Goal: Find specific fact: Find specific page/section

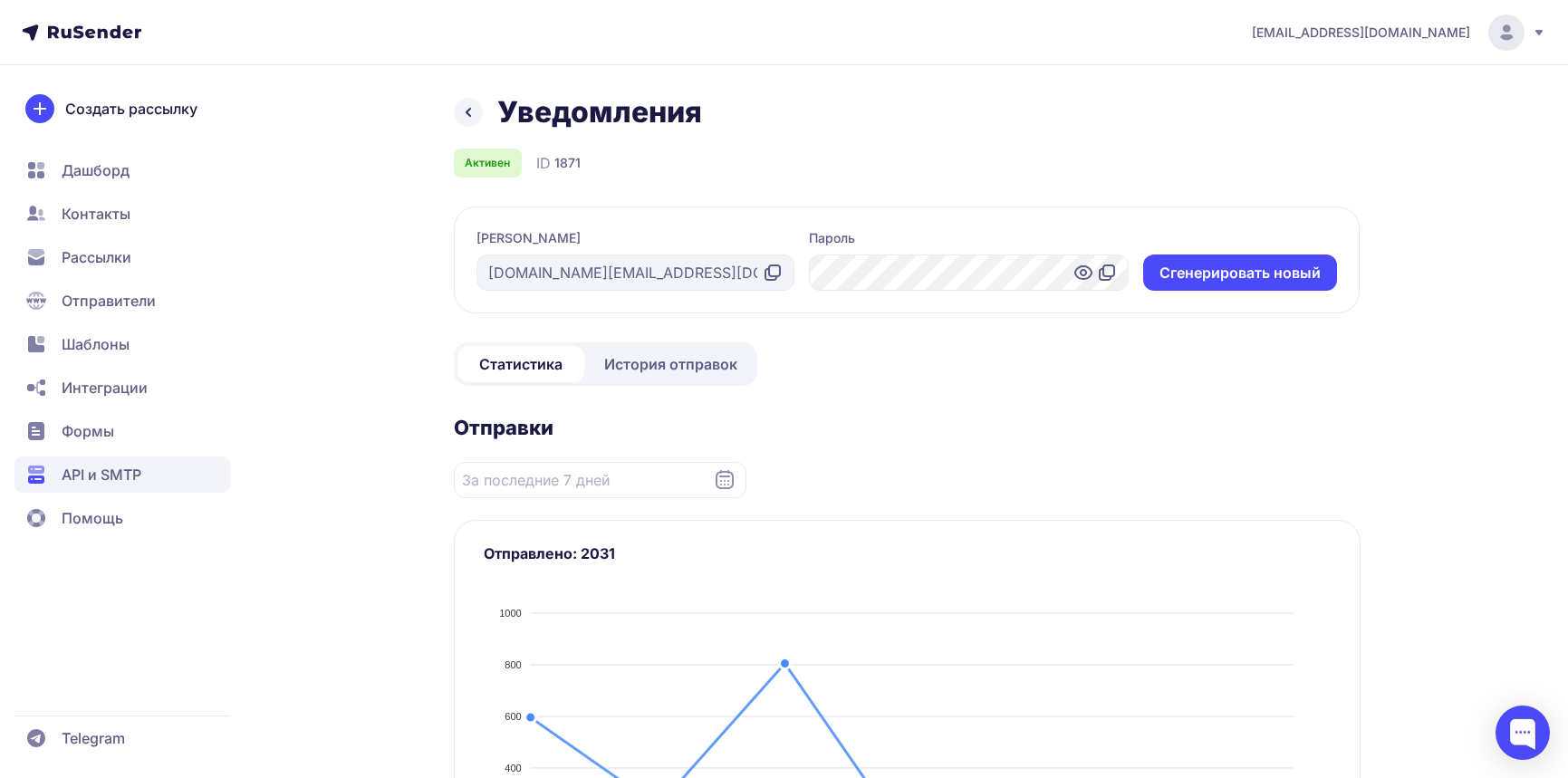
scroll to position [1364, 0]
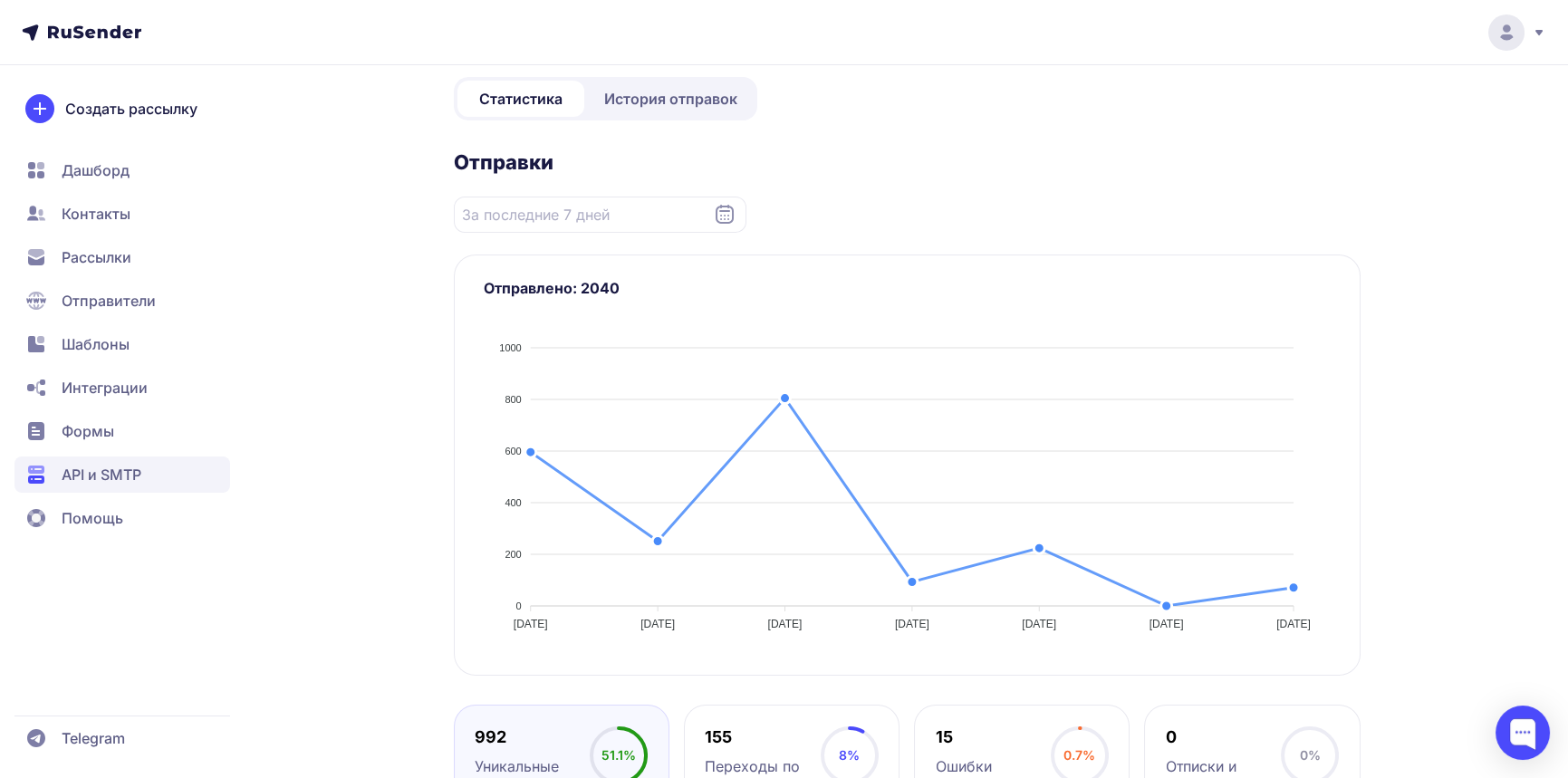
scroll to position [38, 0]
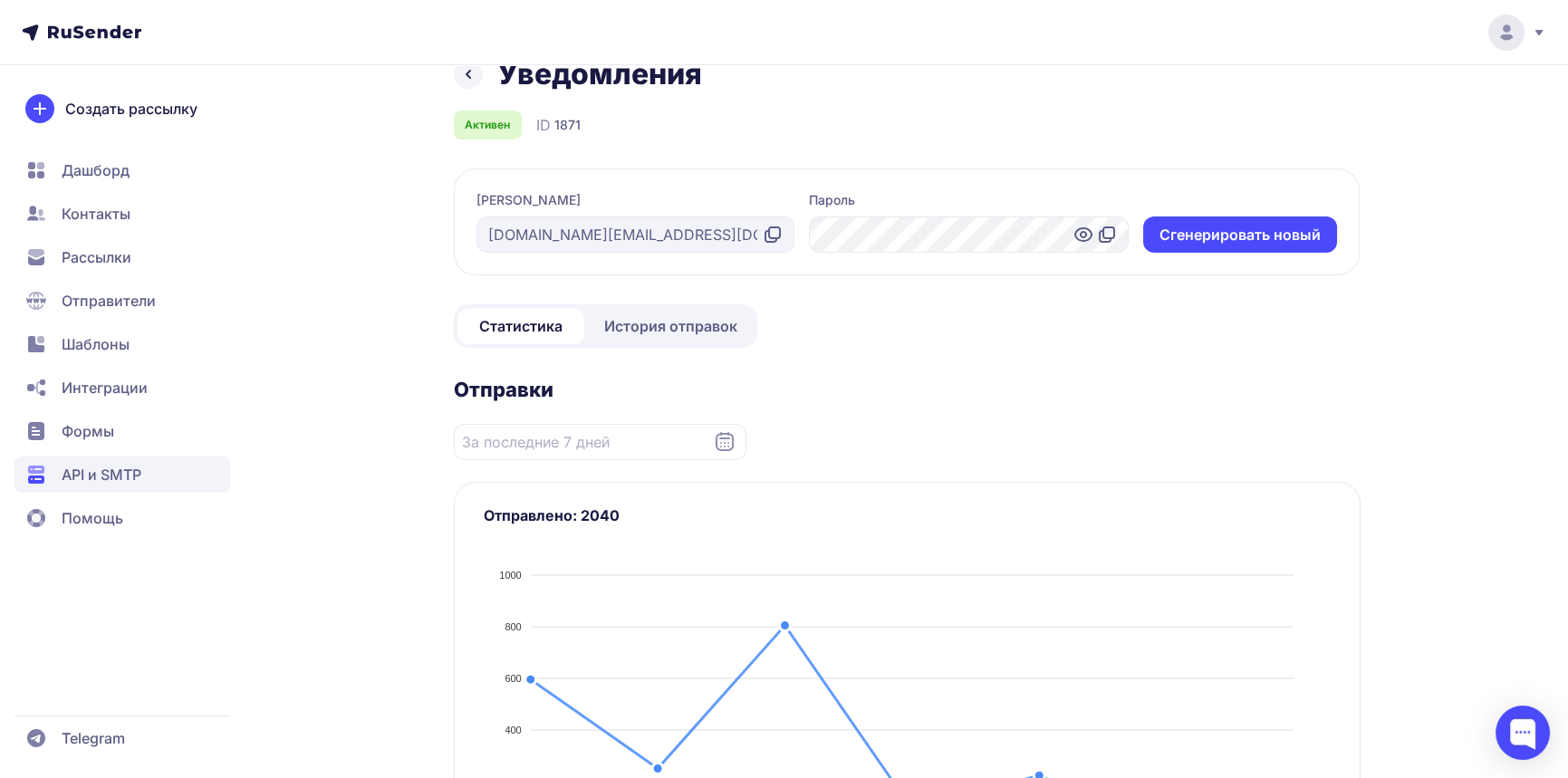
click at [675, 325] on span "История отправок" at bounding box center [670, 325] width 133 height 21
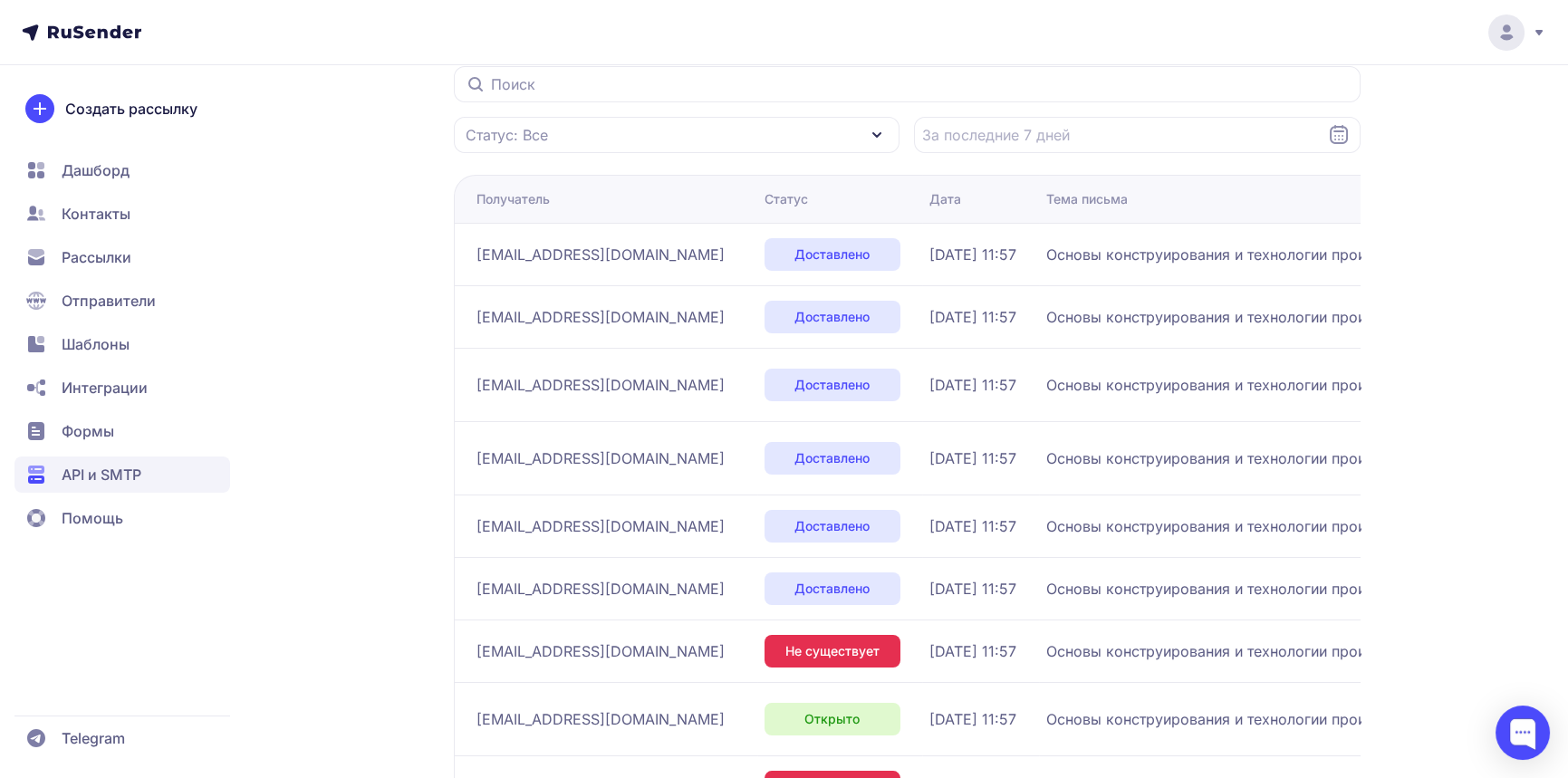
scroll to position [425, 0]
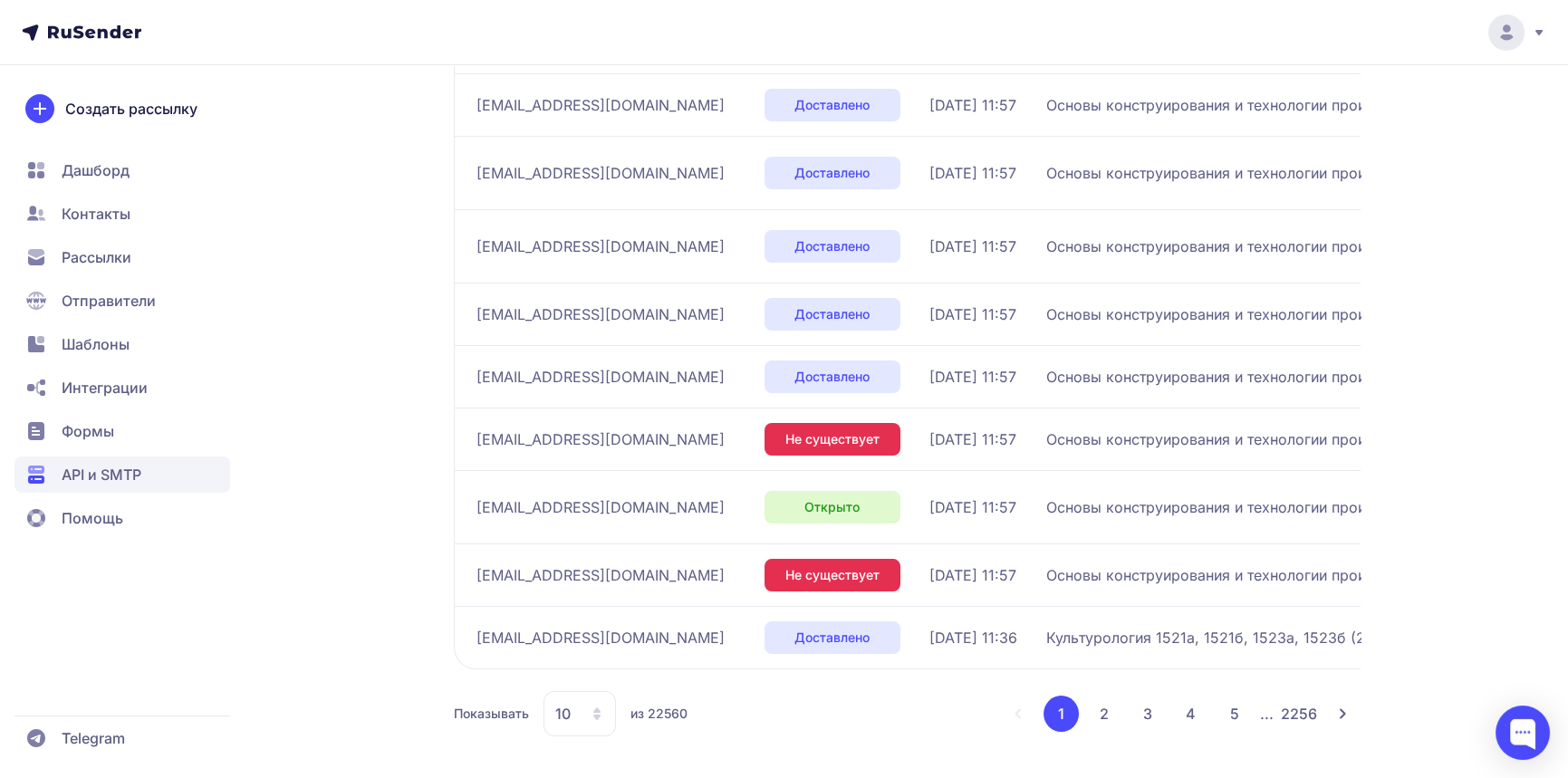
click at [1097, 709] on button "2" at bounding box center [1104, 714] width 36 height 36
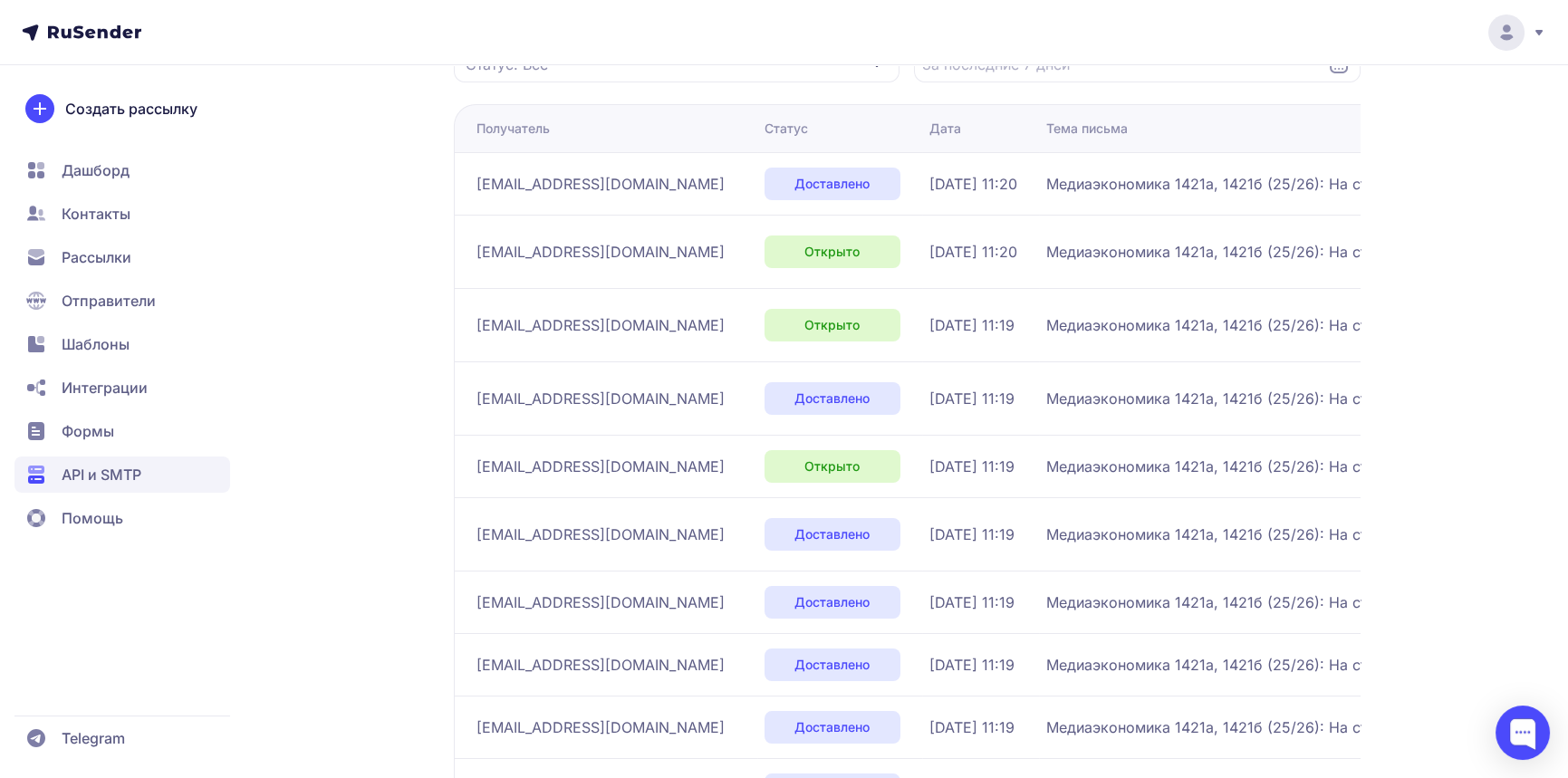
scroll to position [425, 0]
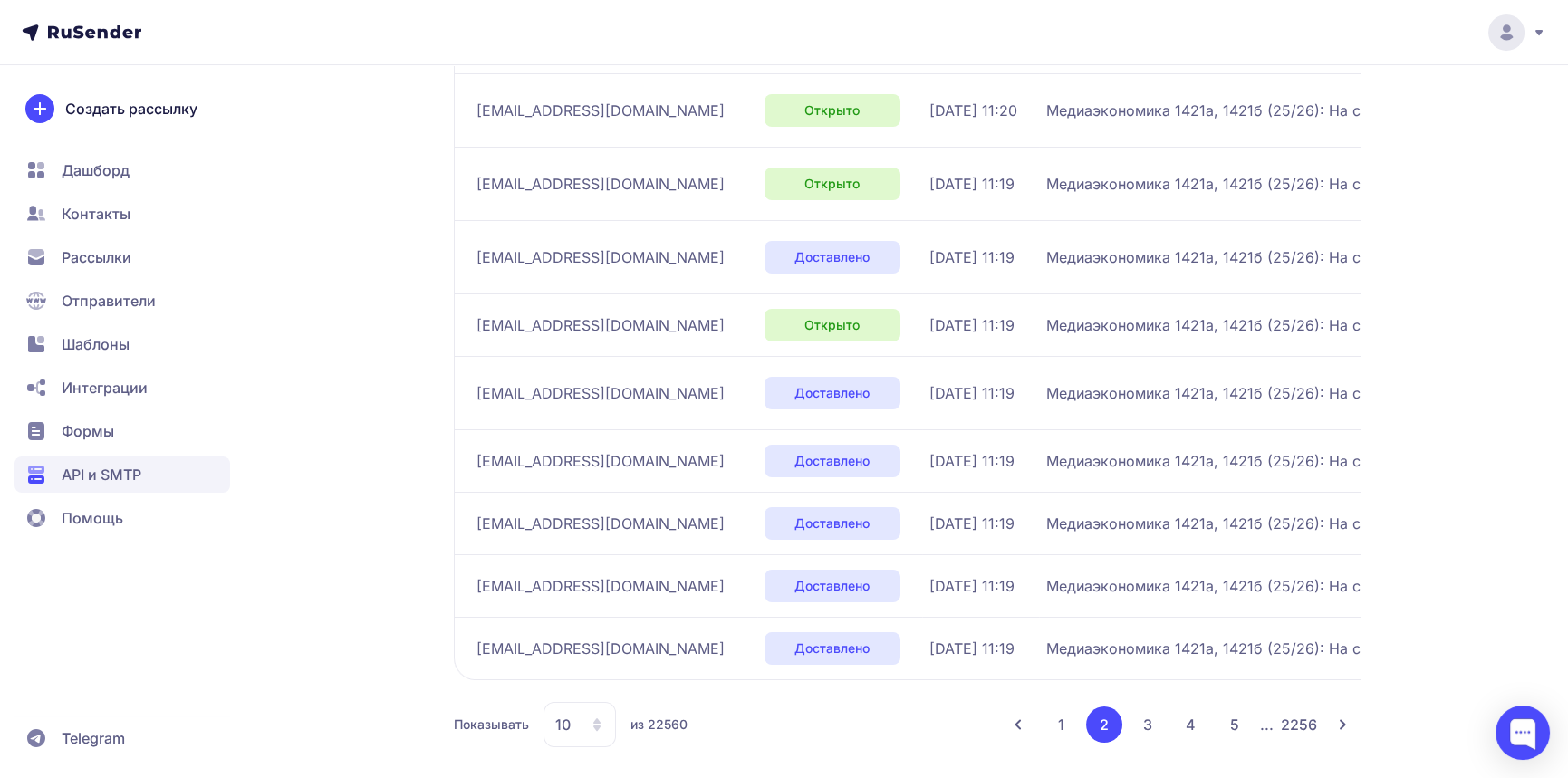
drag, startPoint x: 1060, startPoint y: 714, endPoint x: 972, endPoint y: 699, distance: 89.3
click at [1060, 715] on button "1" at bounding box center [1061, 724] width 35 height 36
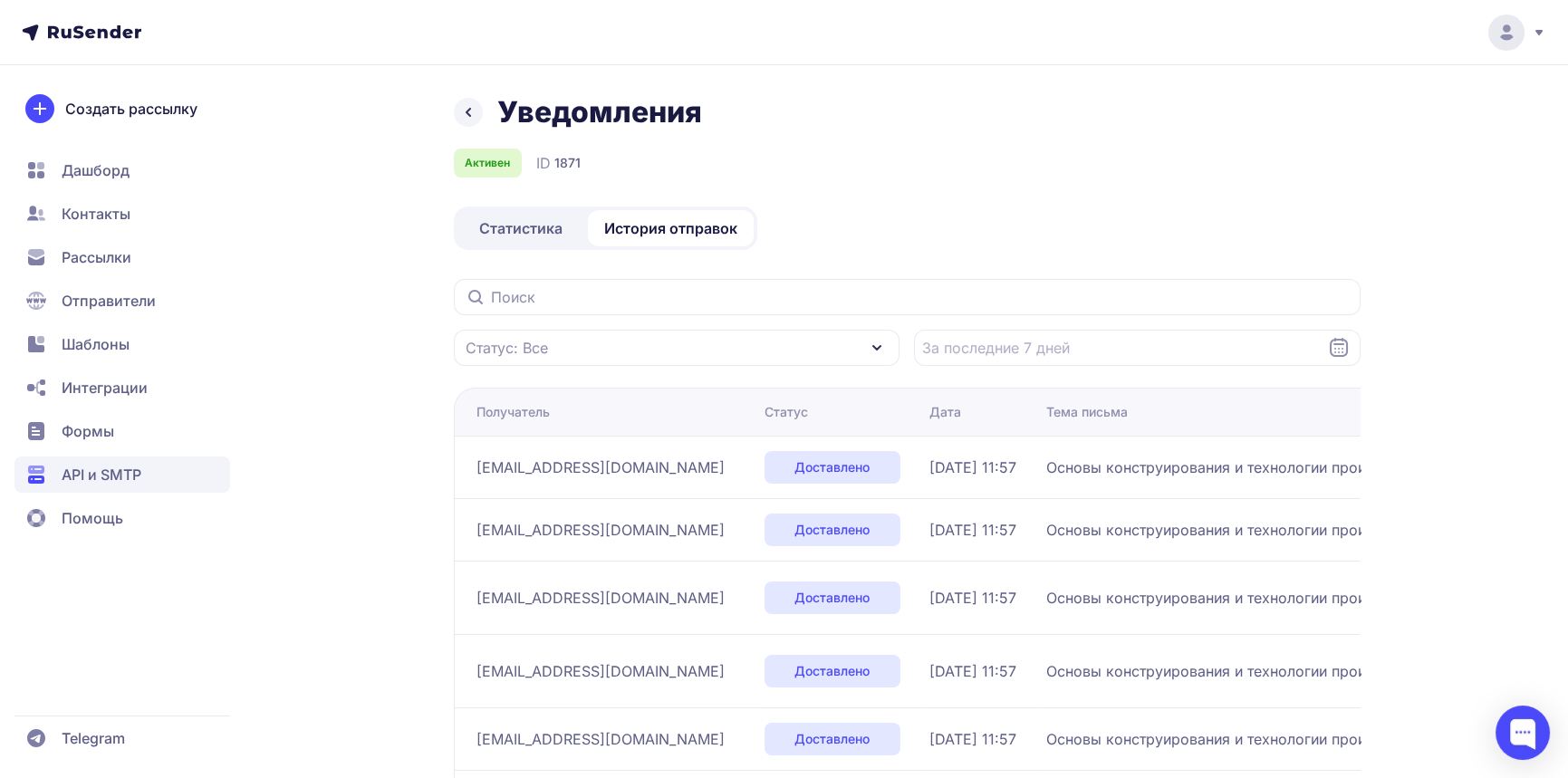
click at [505, 232] on span "Статистика" at bounding box center [521, 228] width 84 height 21
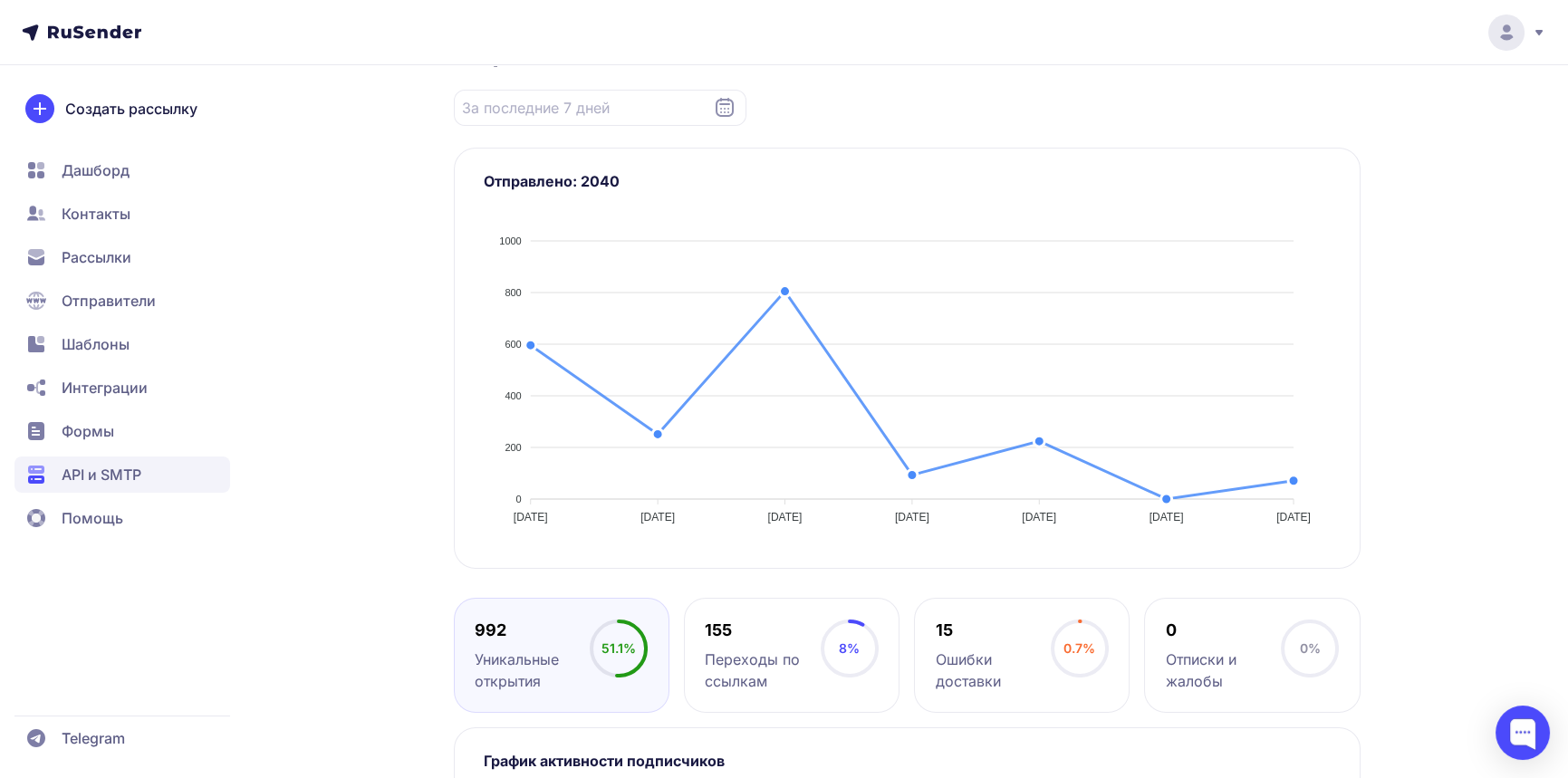
scroll to position [483, 0]
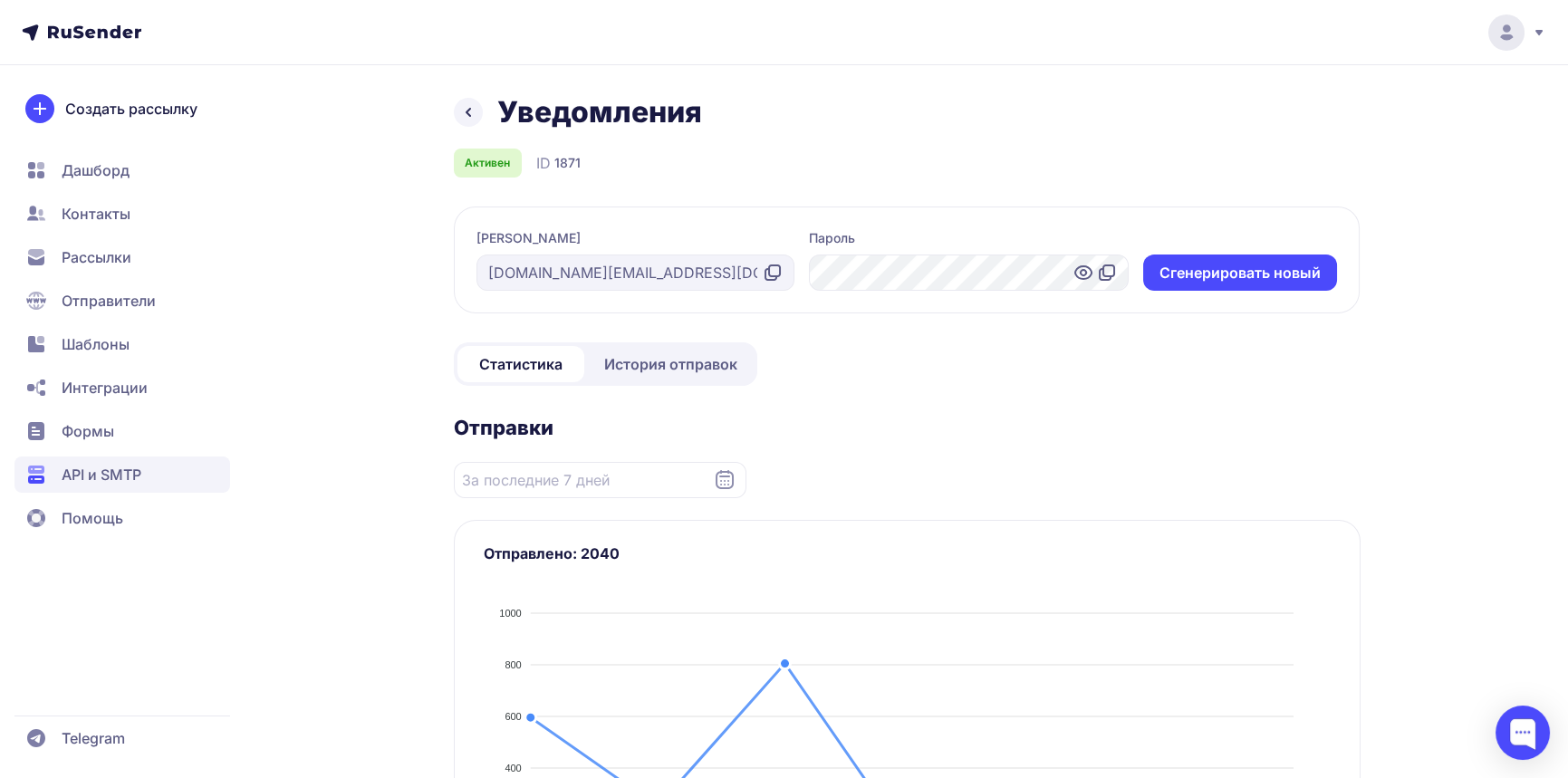
click at [694, 365] on span "История отправок" at bounding box center [670, 363] width 133 height 21
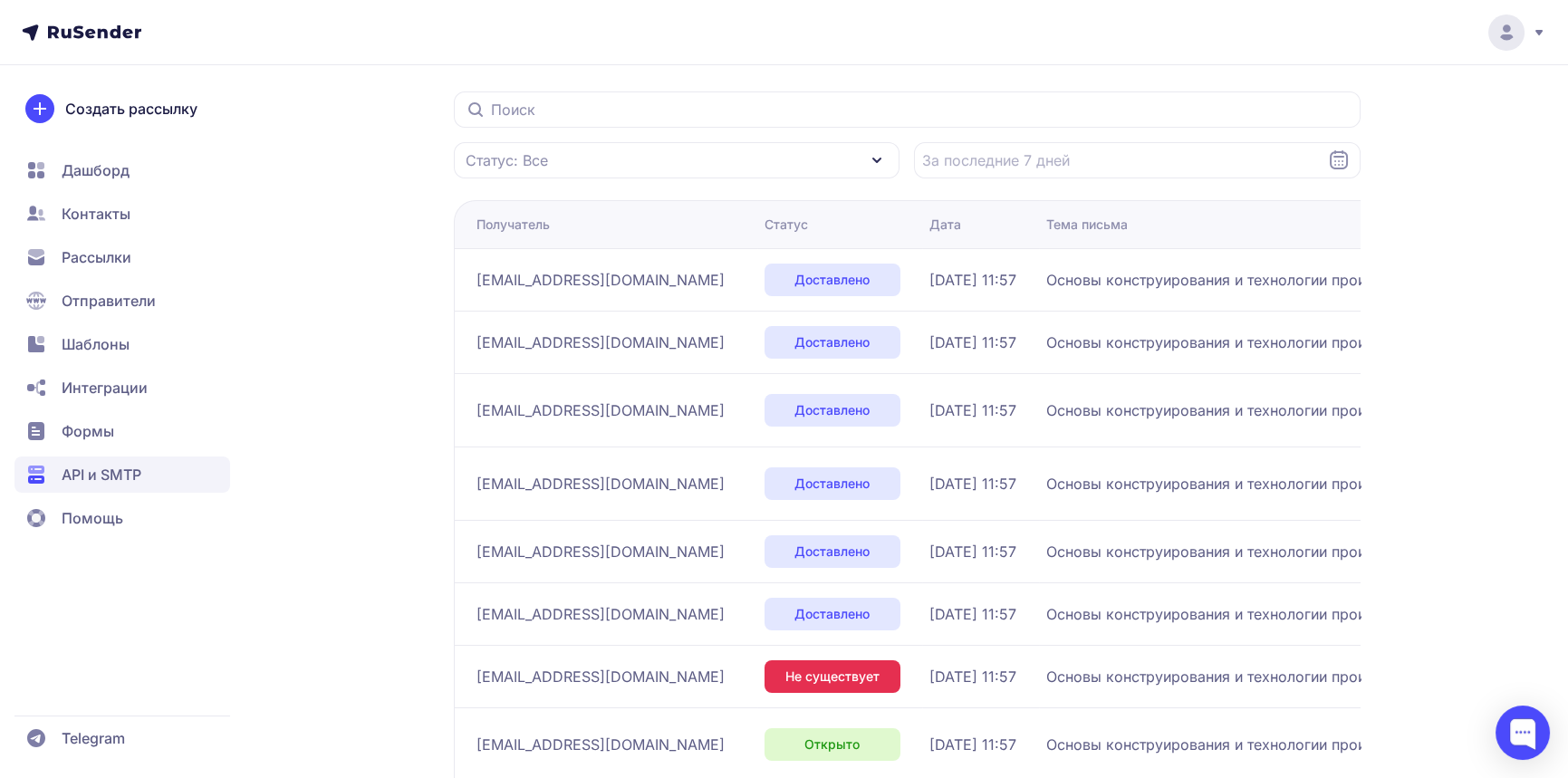
scroll to position [425, 0]
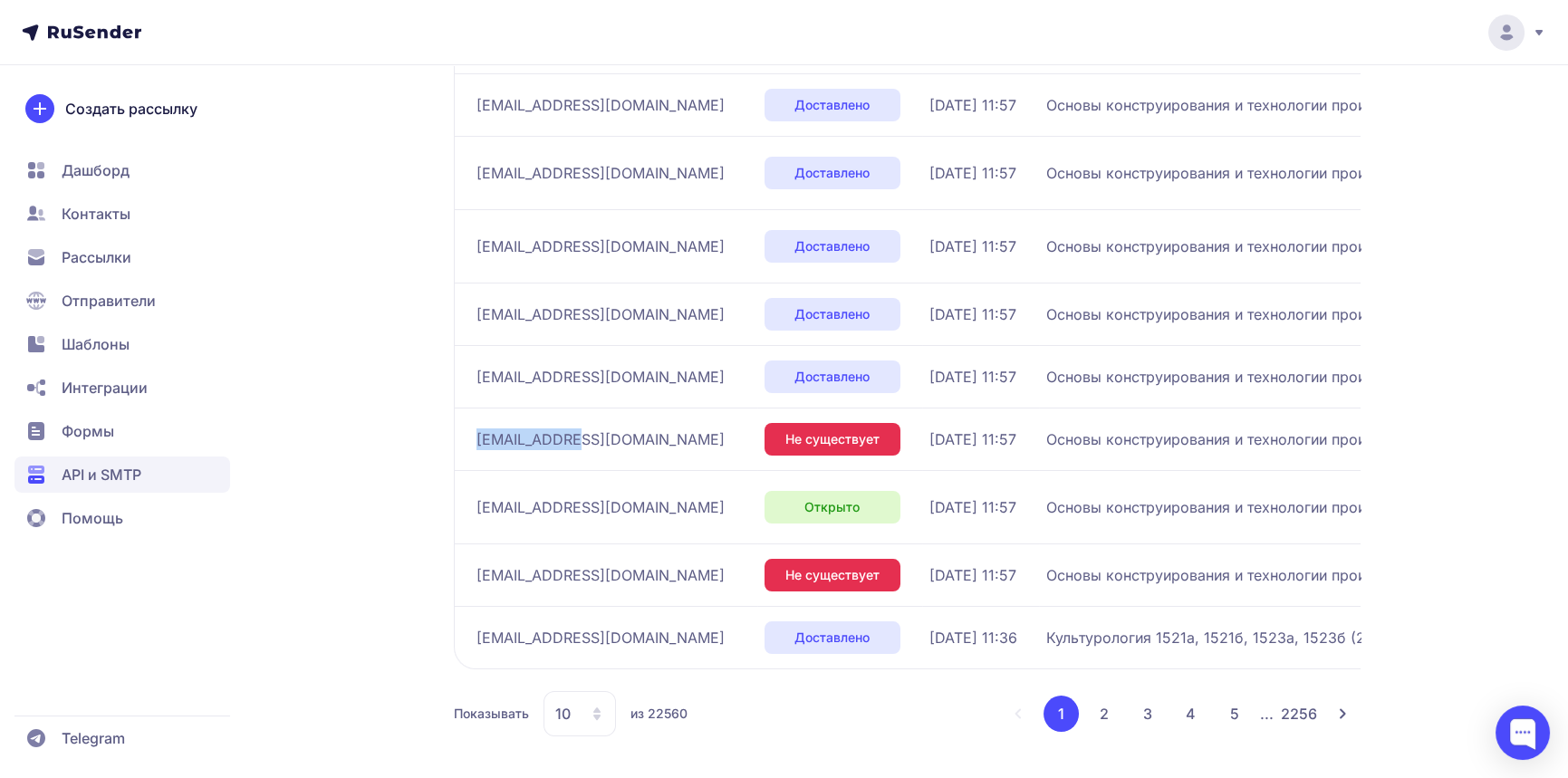
drag, startPoint x: 580, startPoint y: 443, endPoint x: 475, endPoint y: 443, distance: 105.0
click at [477, 443] on div "[EMAIL_ADDRESS][DOMAIN_NAME]" at bounding box center [613, 439] width 273 height 29
copy span "[EMAIL_ADDRESS][DOMAIN_NAME]"
drag, startPoint x: 611, startPoint y: 570, endPoint x: 475, endPoint y: 575, distance: 136.1
click at [477, 575] on div "studss18002@1c.ru" at bounding box center [613, 574] width 273 height 29
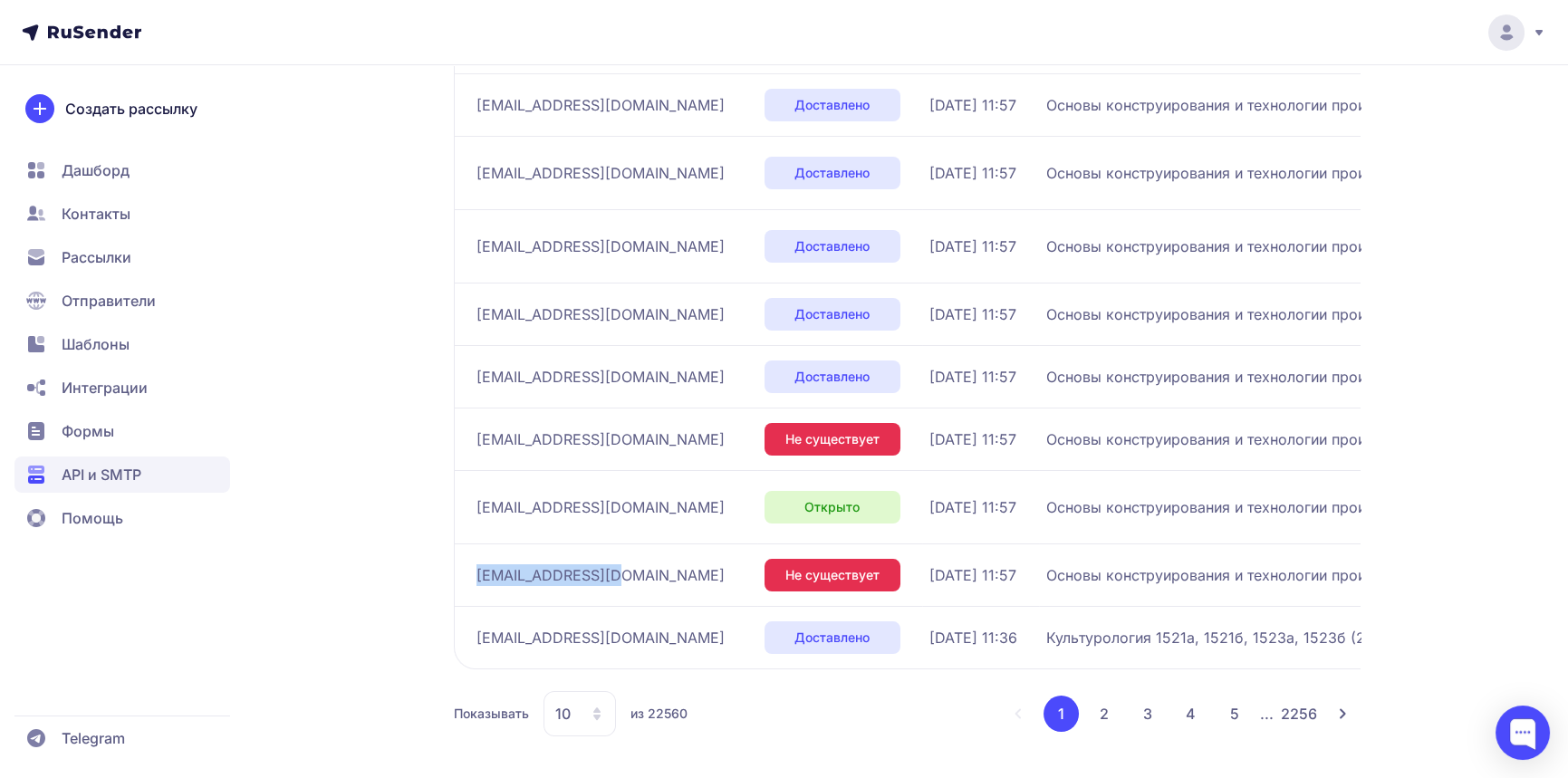
copy span "studss18002@1c.ru"
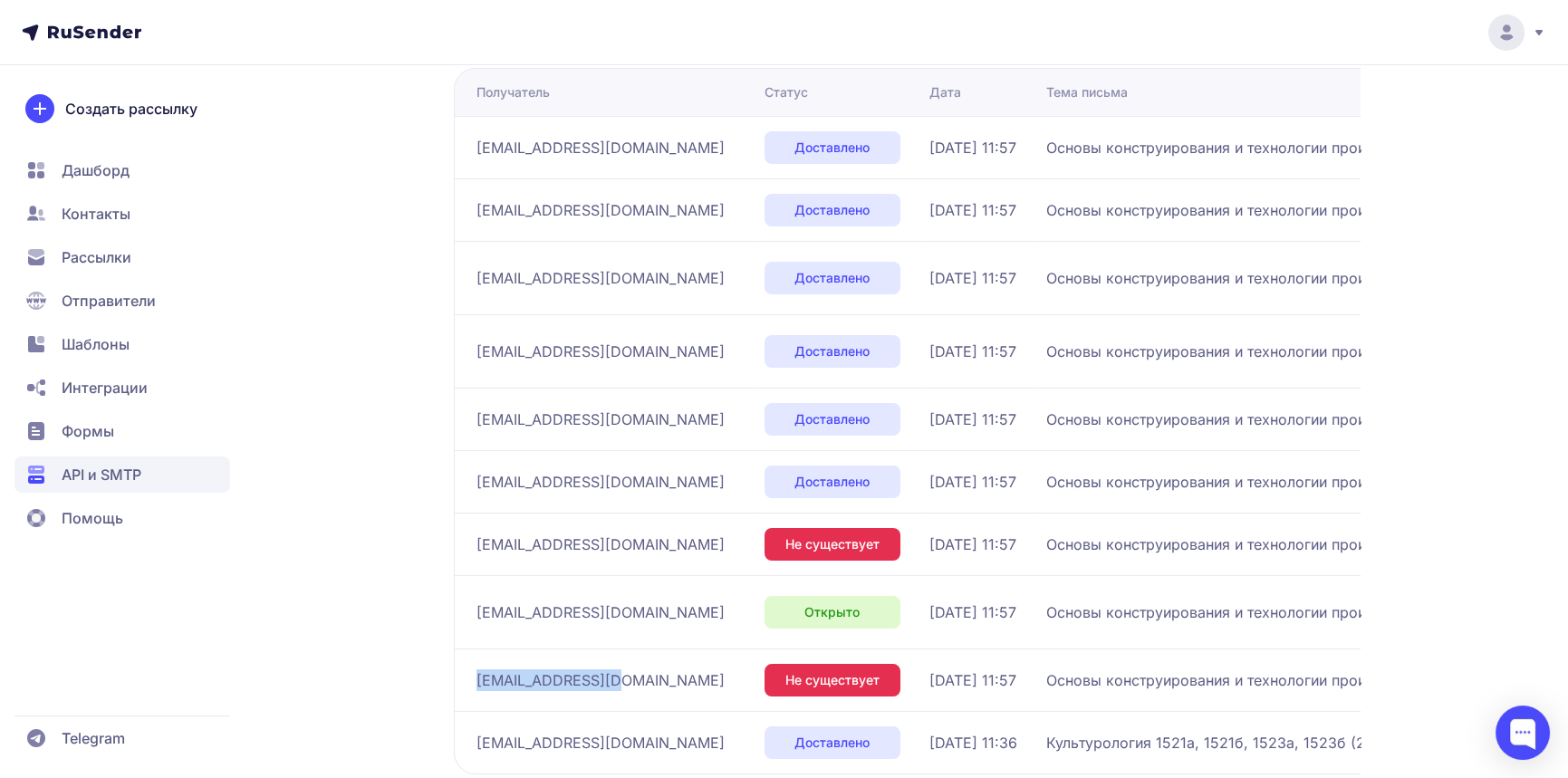
scroll to position [363, 0]
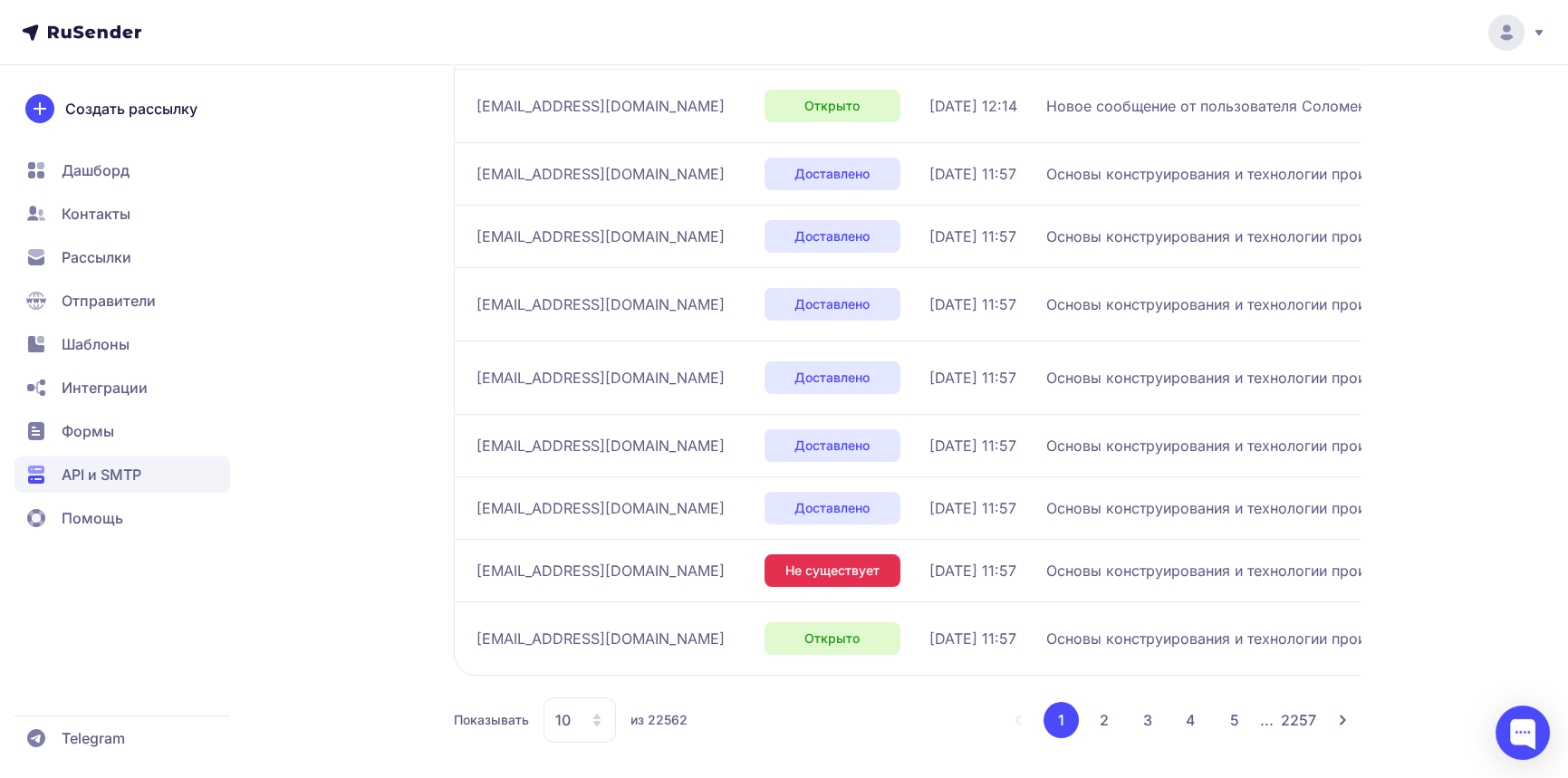
scroll to position [436, 0]
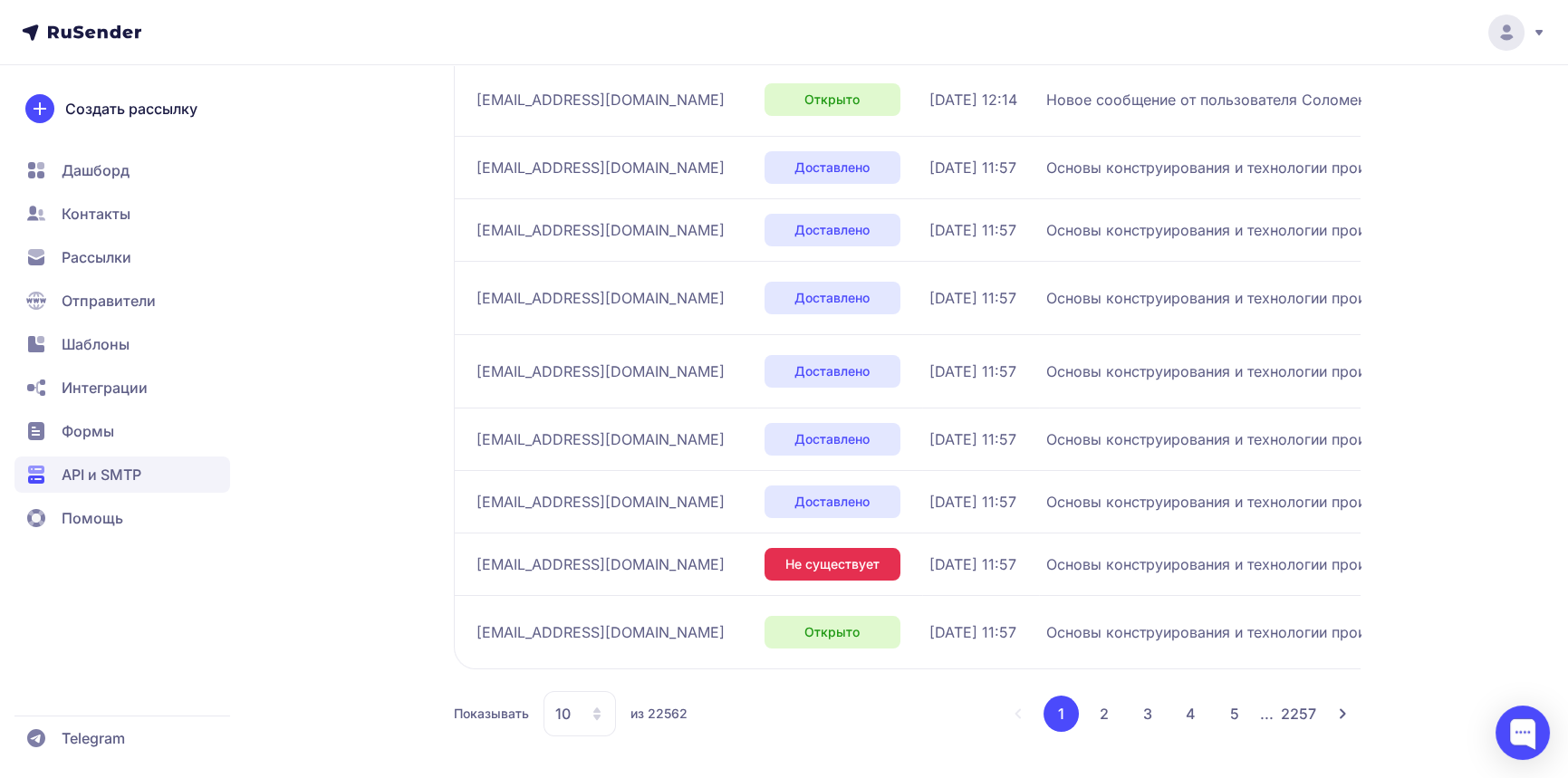
click at [1098, 708] on button "2" at bounding box center [1104, 714] width 36 height 36
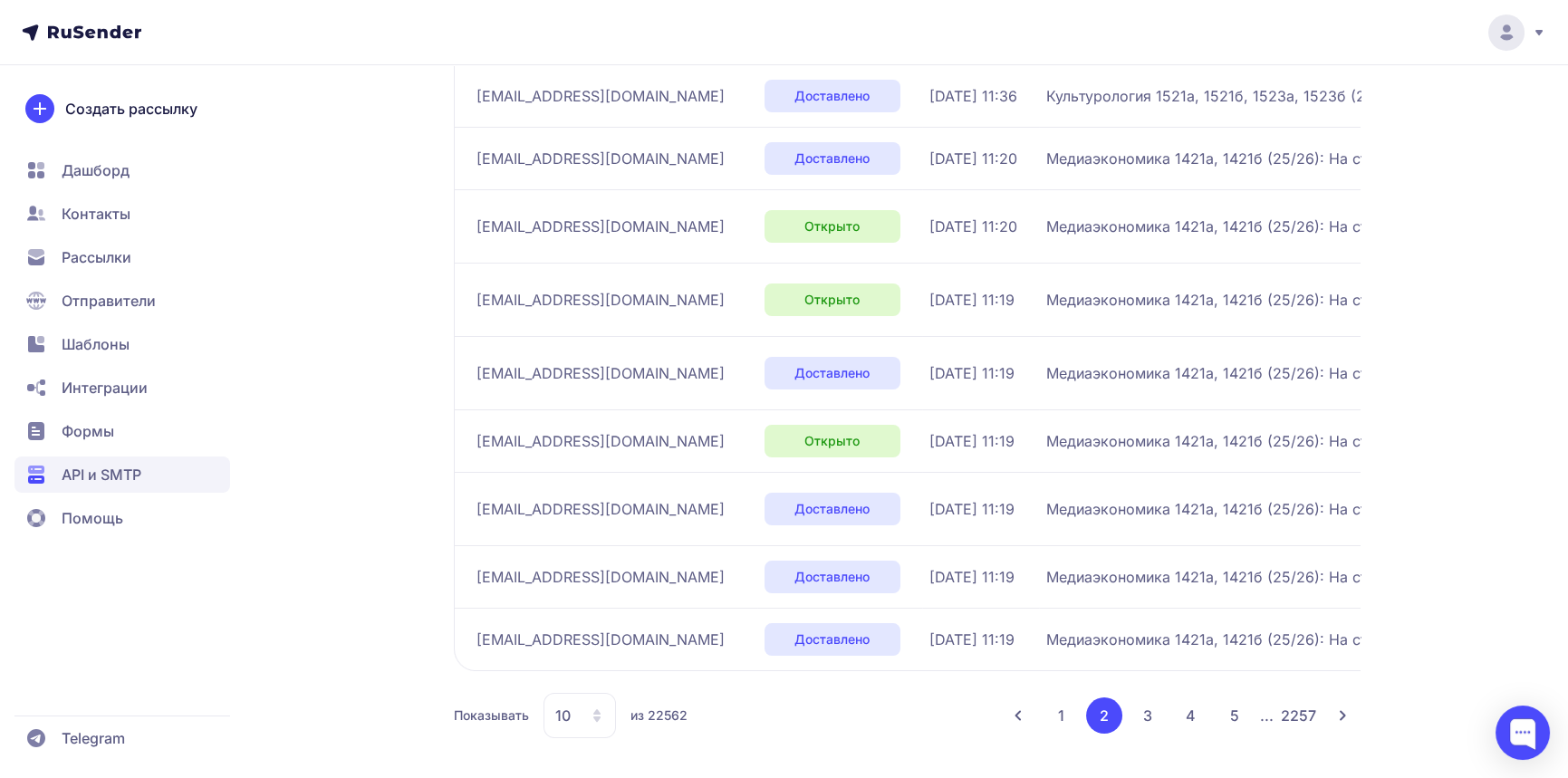
scroll to position [436, 0]
click at [1145, 707] on button "3" at bounding box center [1148, 714] width 36 height 36
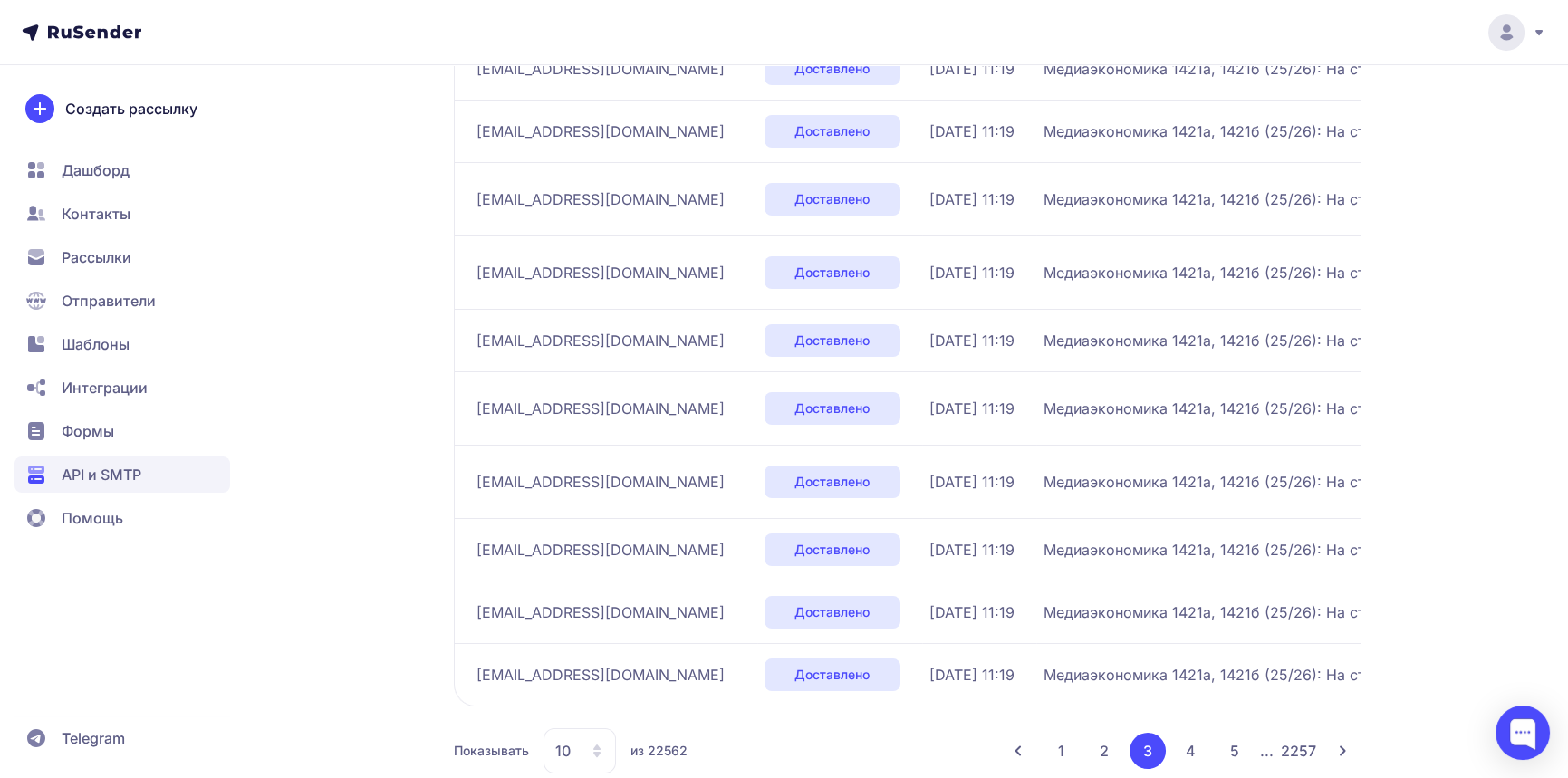
scroll to position [436, 0]
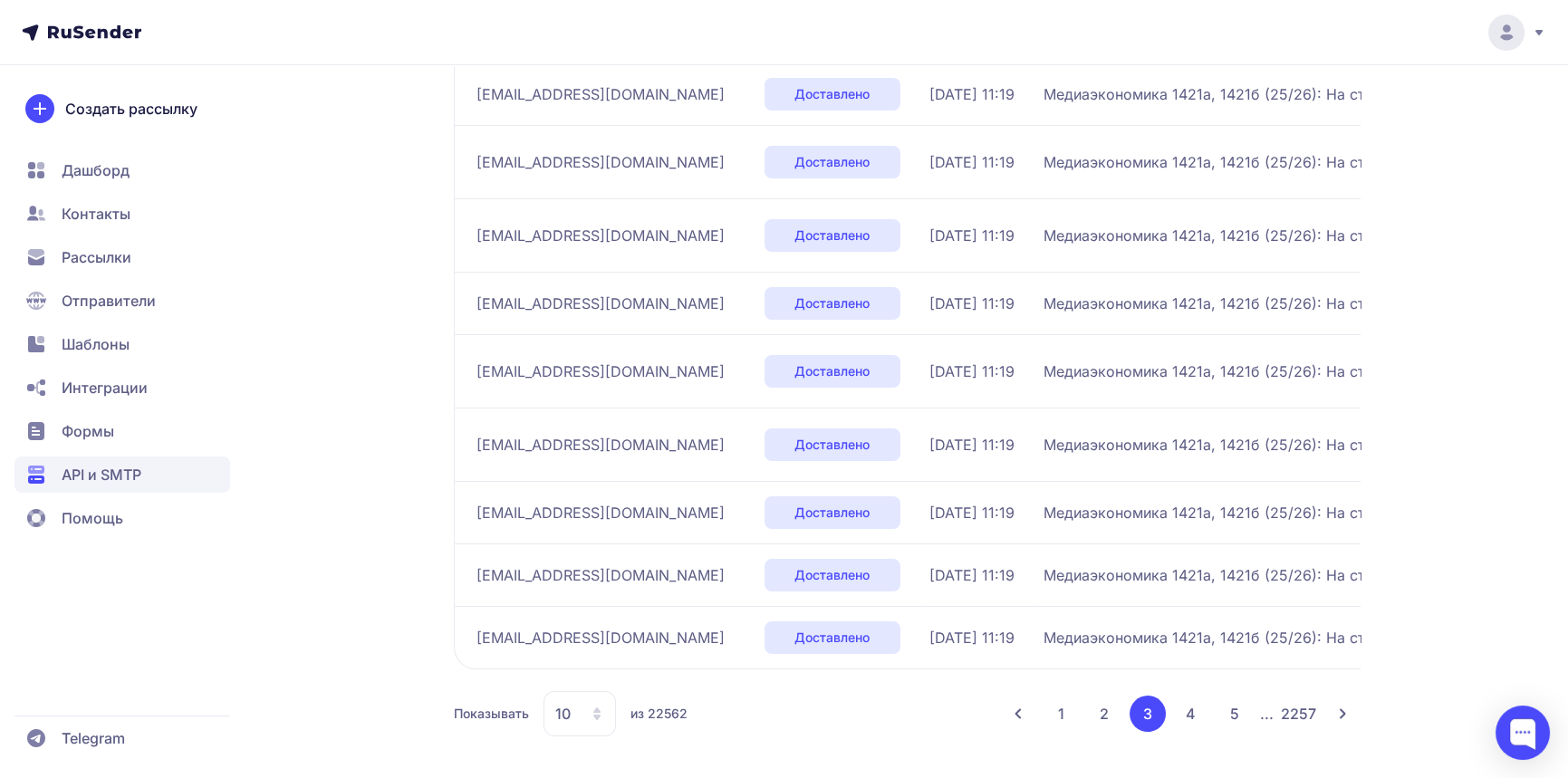
click at [1178, 708] on button "4" at bounding box center [1191, 714] width 36 height 36
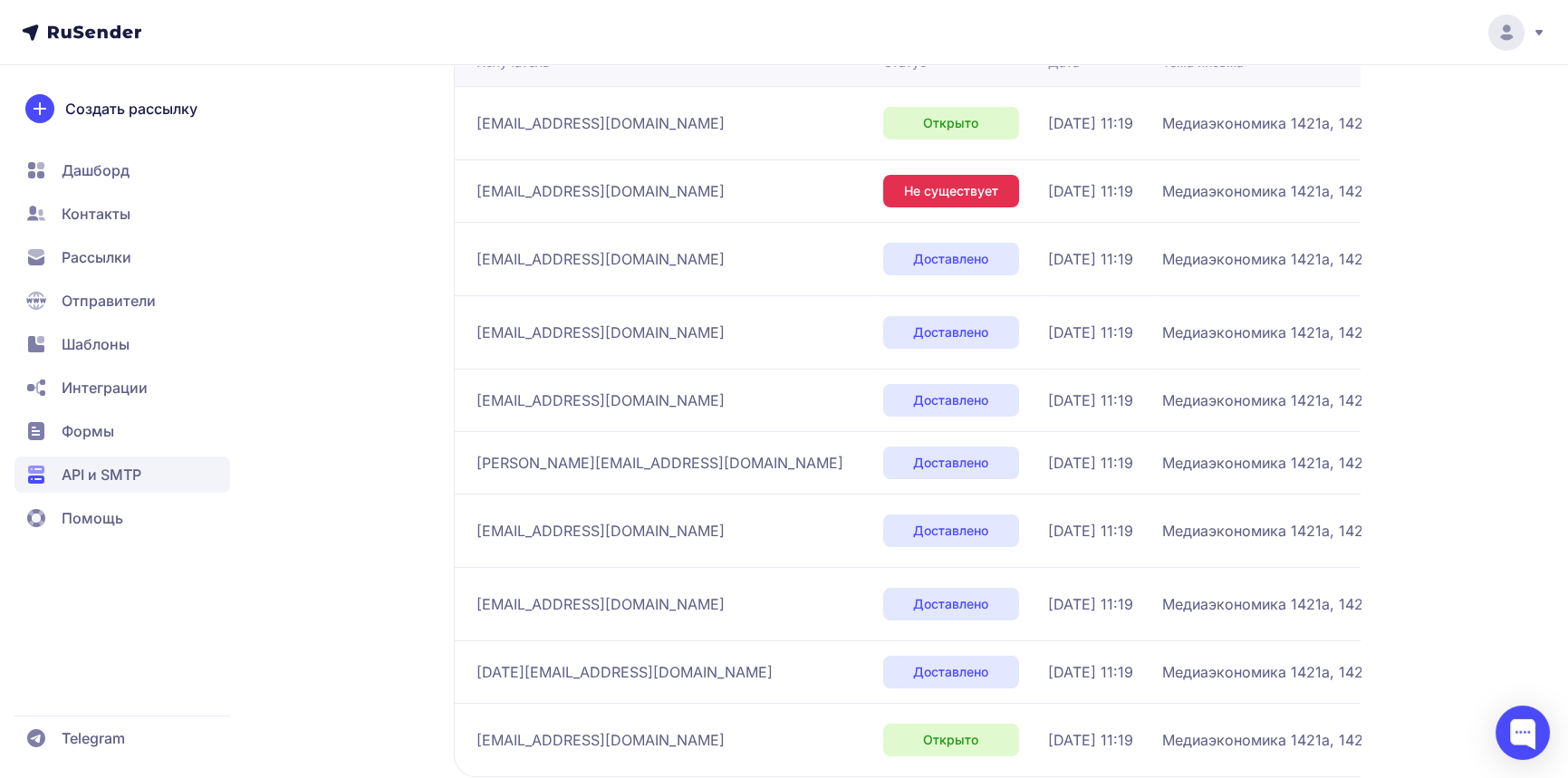
scroll to position [315, 0]
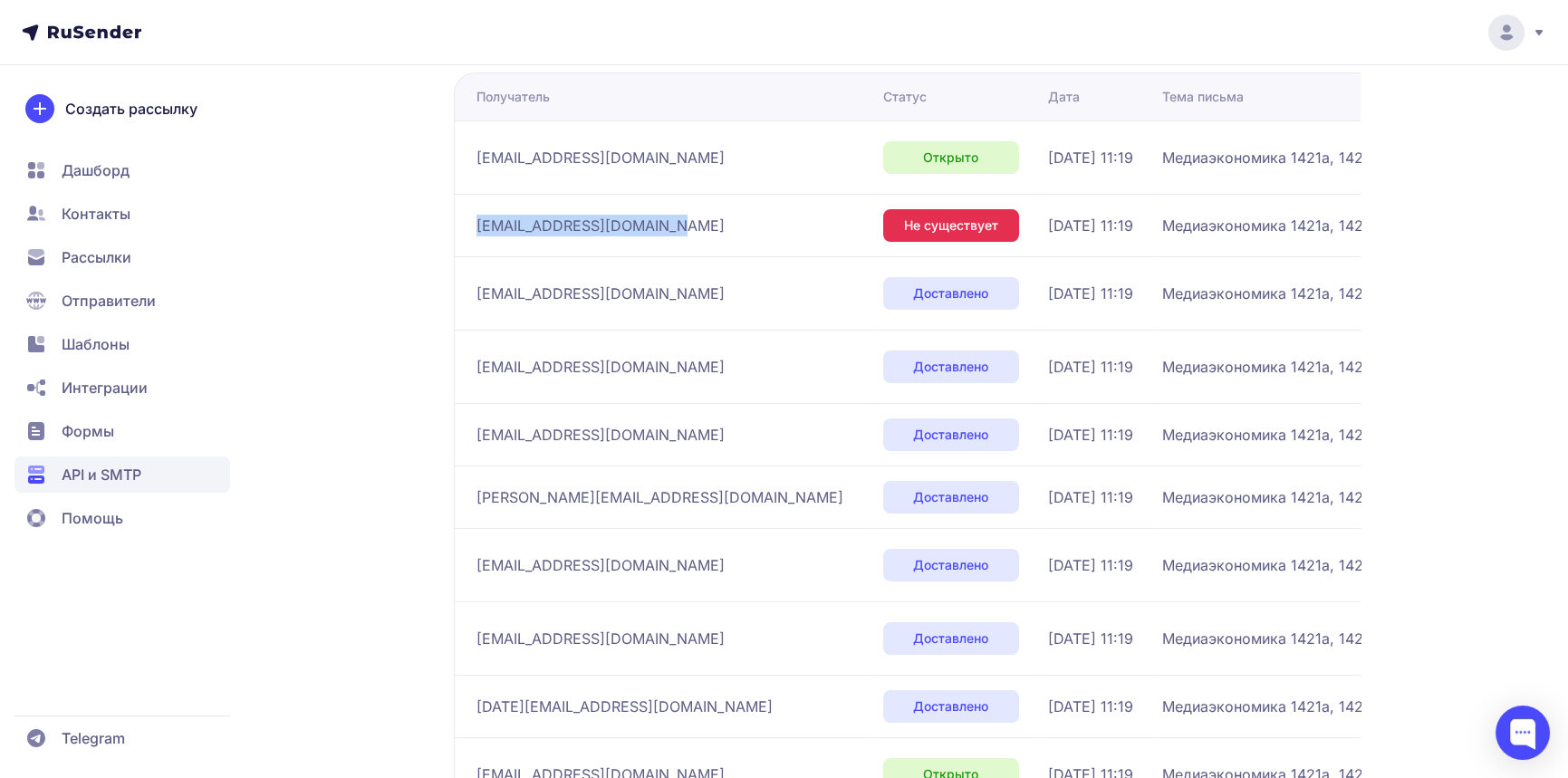
drag, startPoint x: 670, startPoint y: 221, endPoint x: 462, endPoint y: 224, distance: 208.0
click at [462, 224] on td "[EMAIL_ADDRESS][DOMAIN_NAME]" at bounding box center [665, 225] width 422 height 62
copy span "[EMAIL_ADDRESS][DOMAIN_NAME]"
